Goal: Check status: Check status

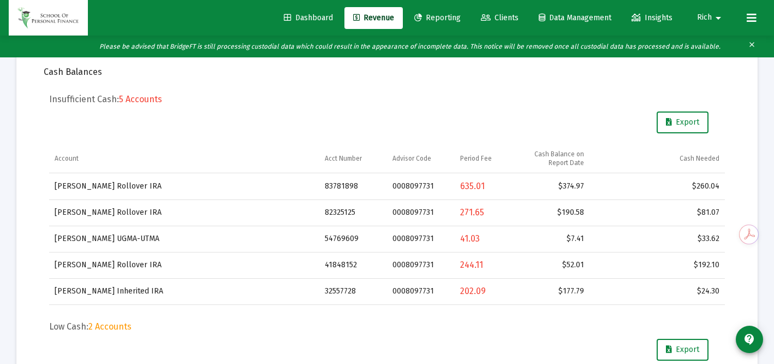
scroll to position [325, 0]
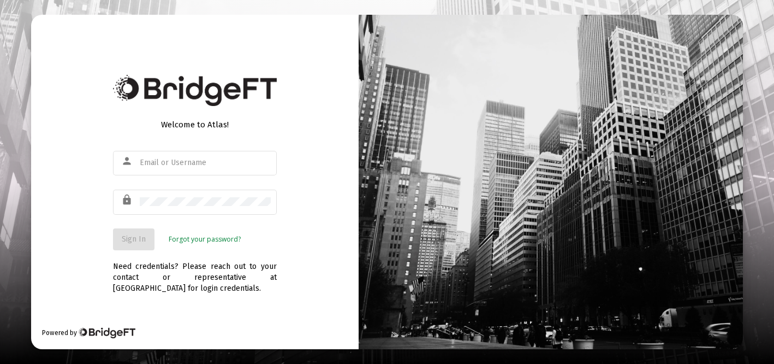
type input "[EMAIL_ADDRESS][DOMAIN_NAME]"
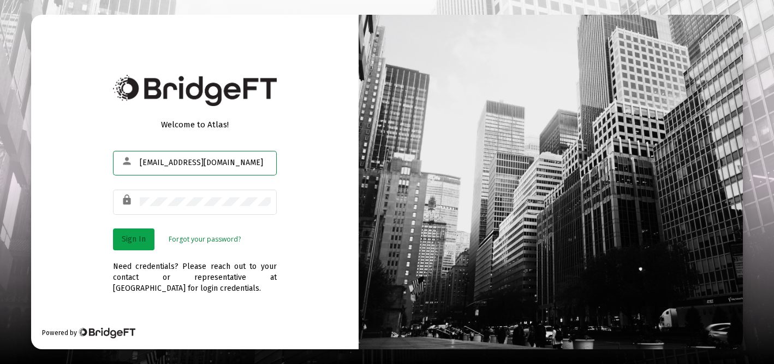
click at [135, 240] on span "Sign In" at bounding box center [134, 238] width 24 height 9
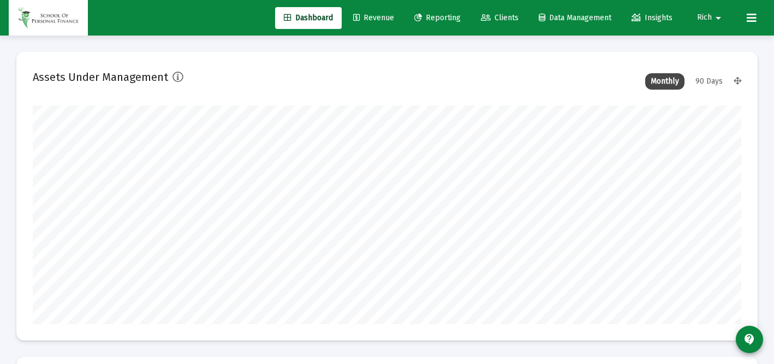
scroll to position [218, 709]
type input "[DATE]"
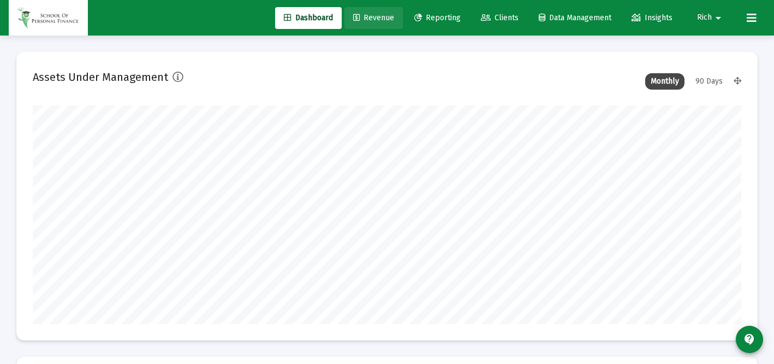
click at [363, 17] on span "Revenue" at bounding box center [373, 17] width 41 height 9
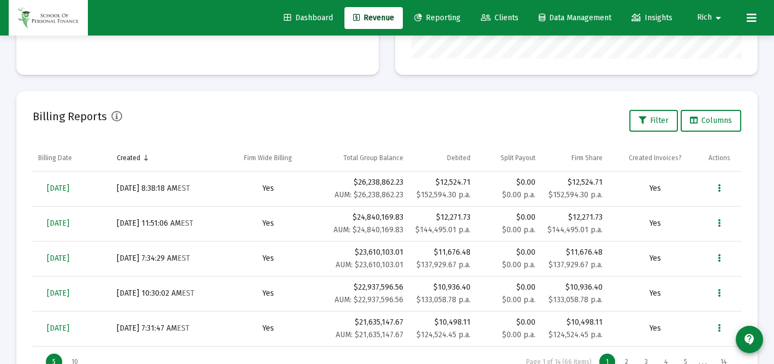
scroll to position [320, 0]
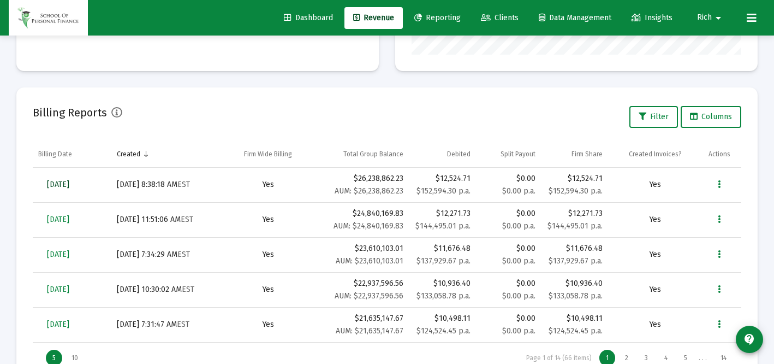
click at [69, 184] on span "[DATE]" at bounding box center [58, 184] width 22 height 9
